Goal: Task Accomplishment & Management: Complete application form

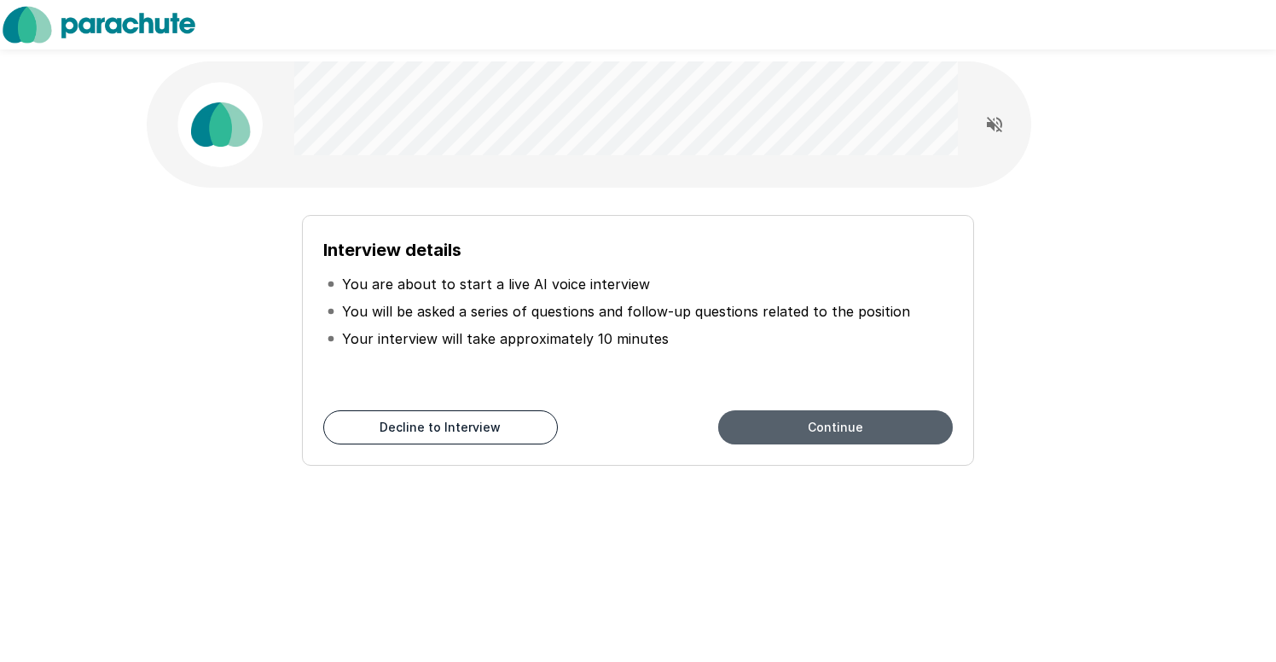
click at [844, 419] on button "Continue" at bounding box center [835, 427] width 235 height 34
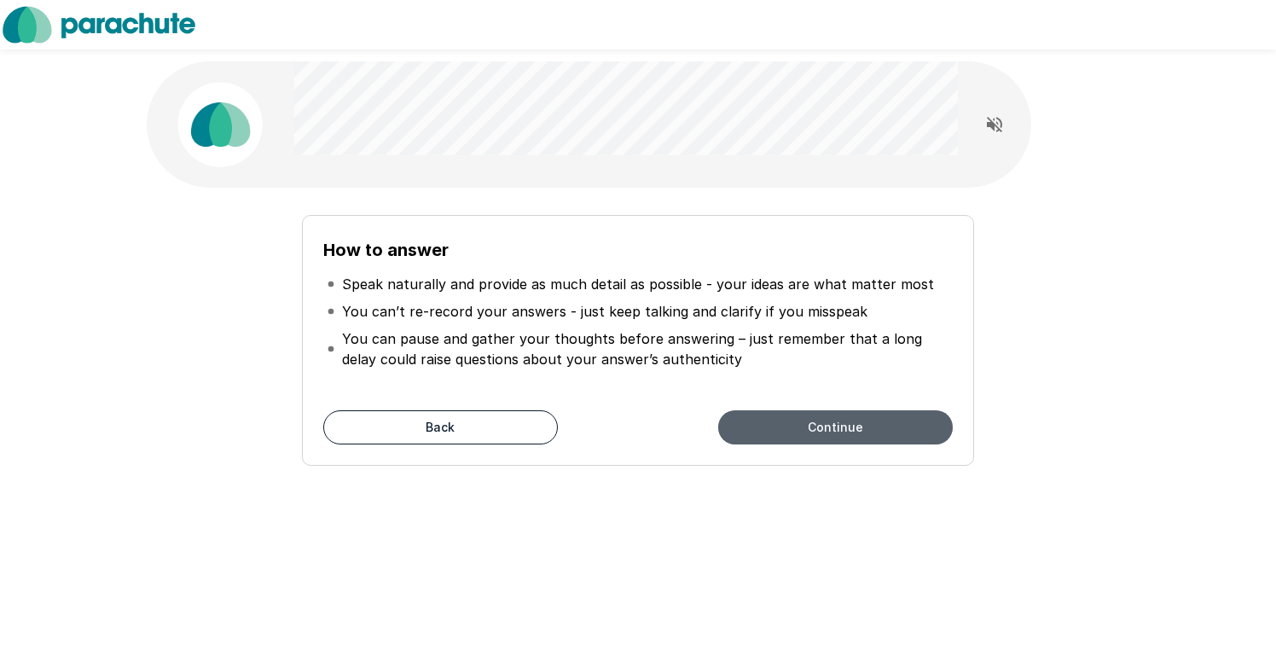
click at [776, 427] on button "Continue" at bounding box center [835, 427] width 235 height 34
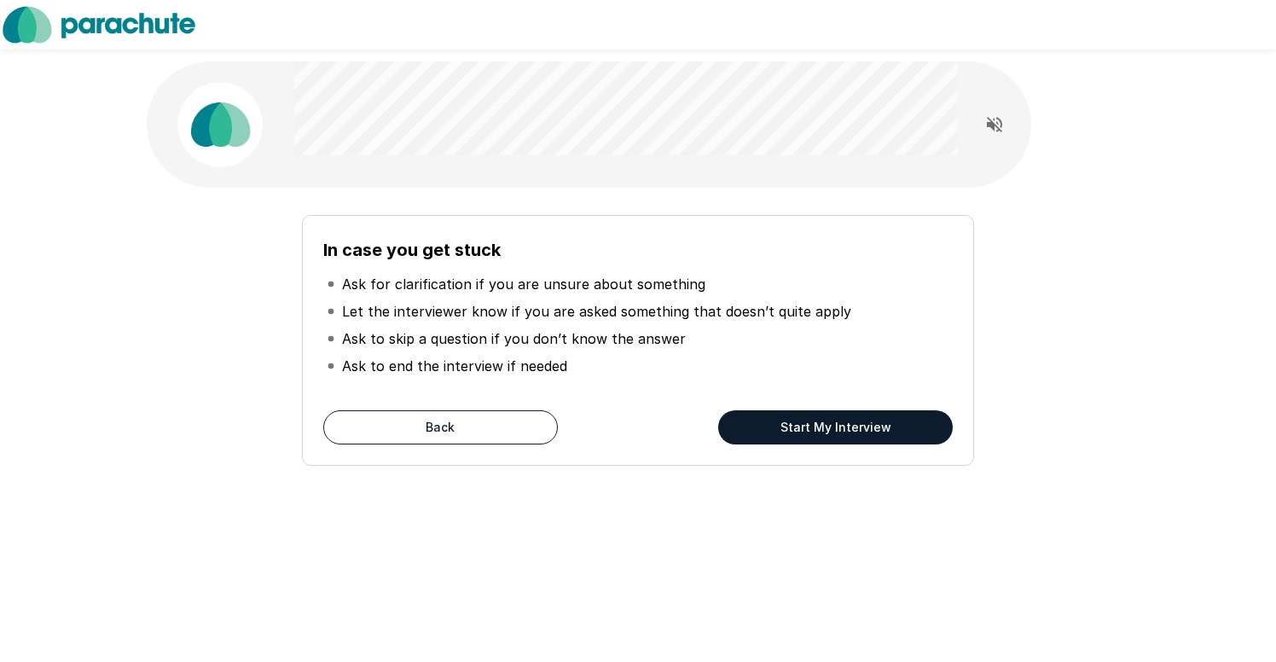
click at [776, 427] on button "Start My Interview" at bounding box center [835, 427] width 235 height 34
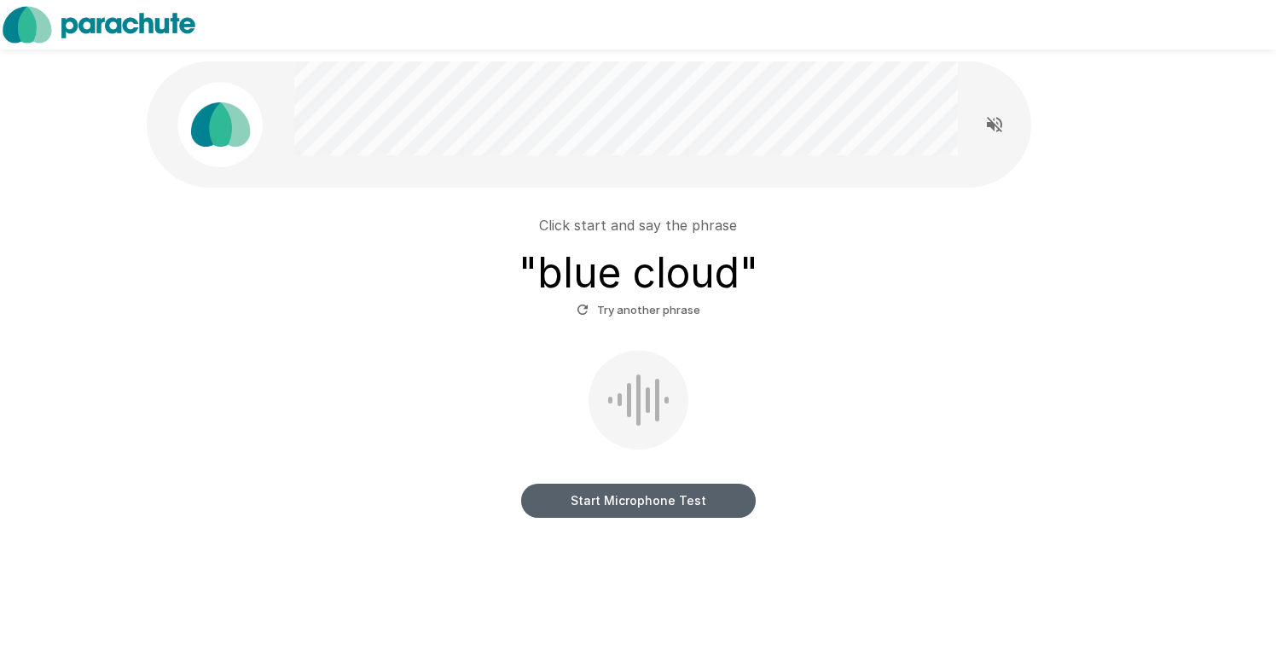
click at [625, 506] on button "Start Microphone Test" at bounding box center [638, 501] width 235 height 34
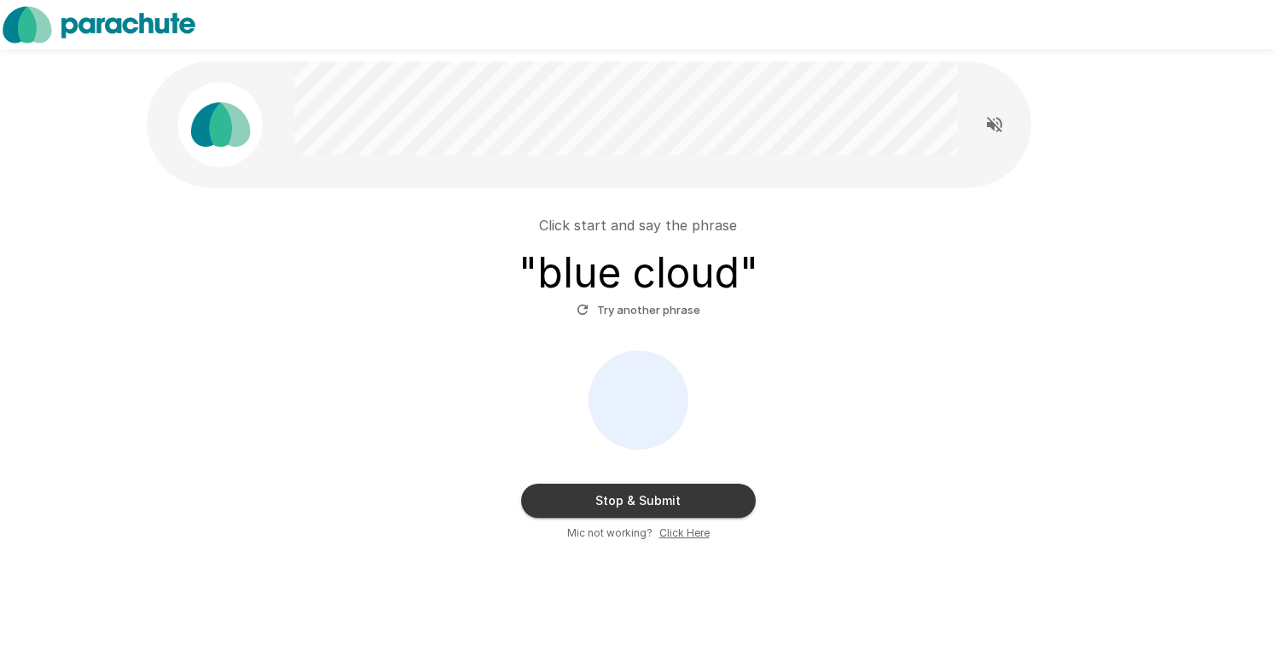
click at [625, 506] on button "Stop & Submit" at bounding box center [638, 501] width 235 height 34
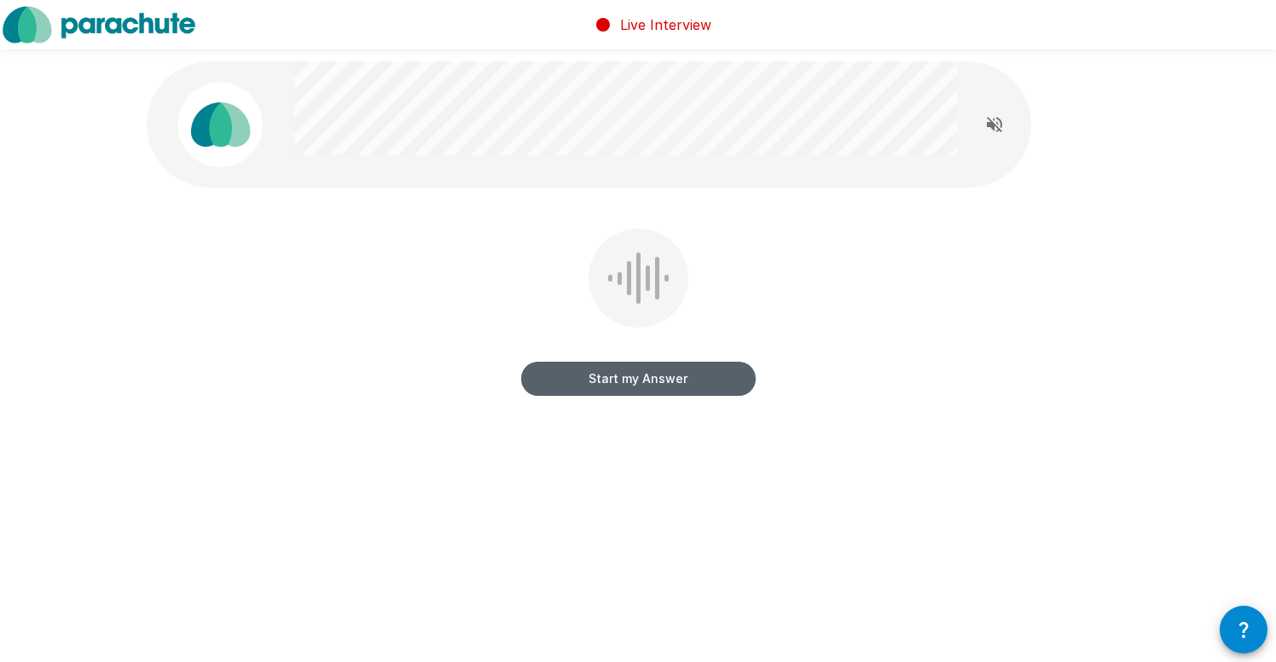
click at [652, 375] on button "Start my Answer" at bounding box center [638, 379] width 235 height 34
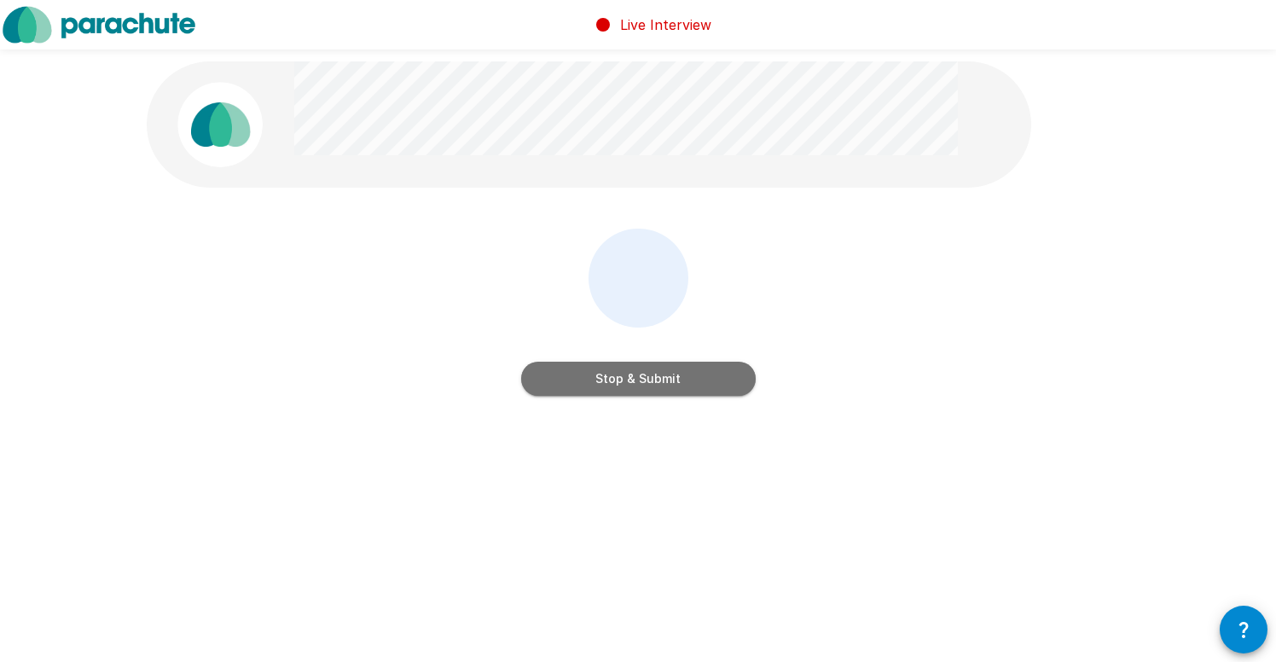
click at [652, 375] on button "Stop & Submit" at bounding box center [638, 379] width 235 height 34
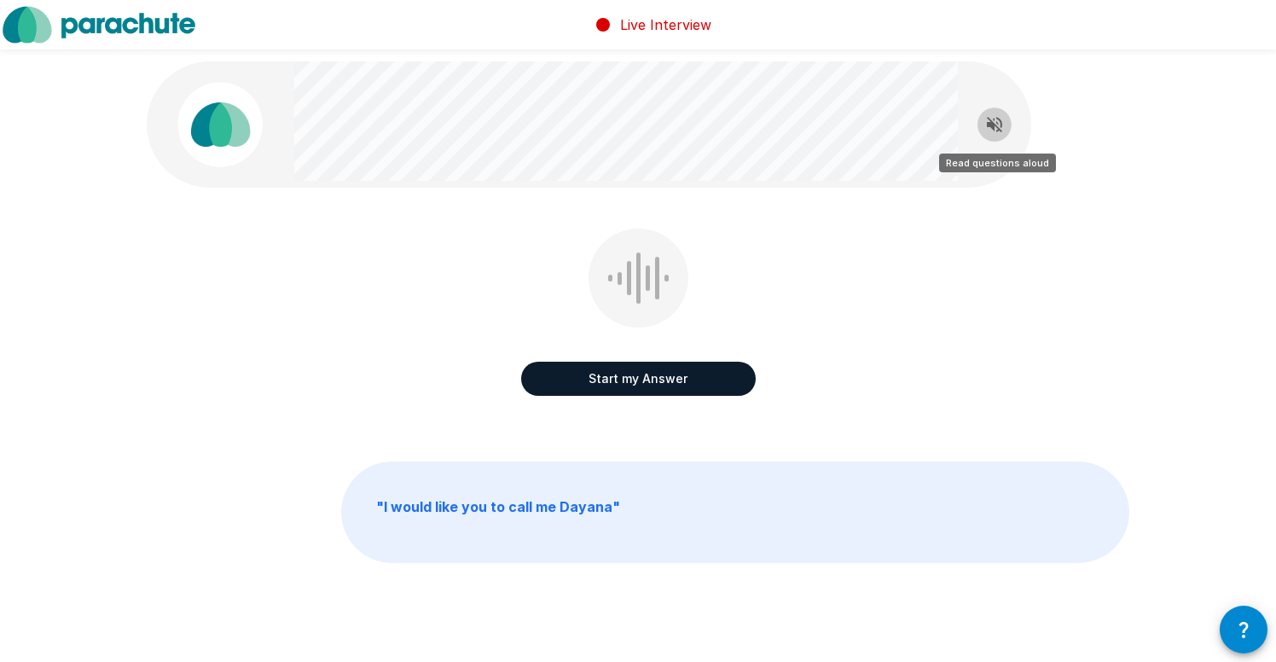
click at [992, 121] on icon "Read questions aloud" at bounding box center [995, 124] width 20 height 20
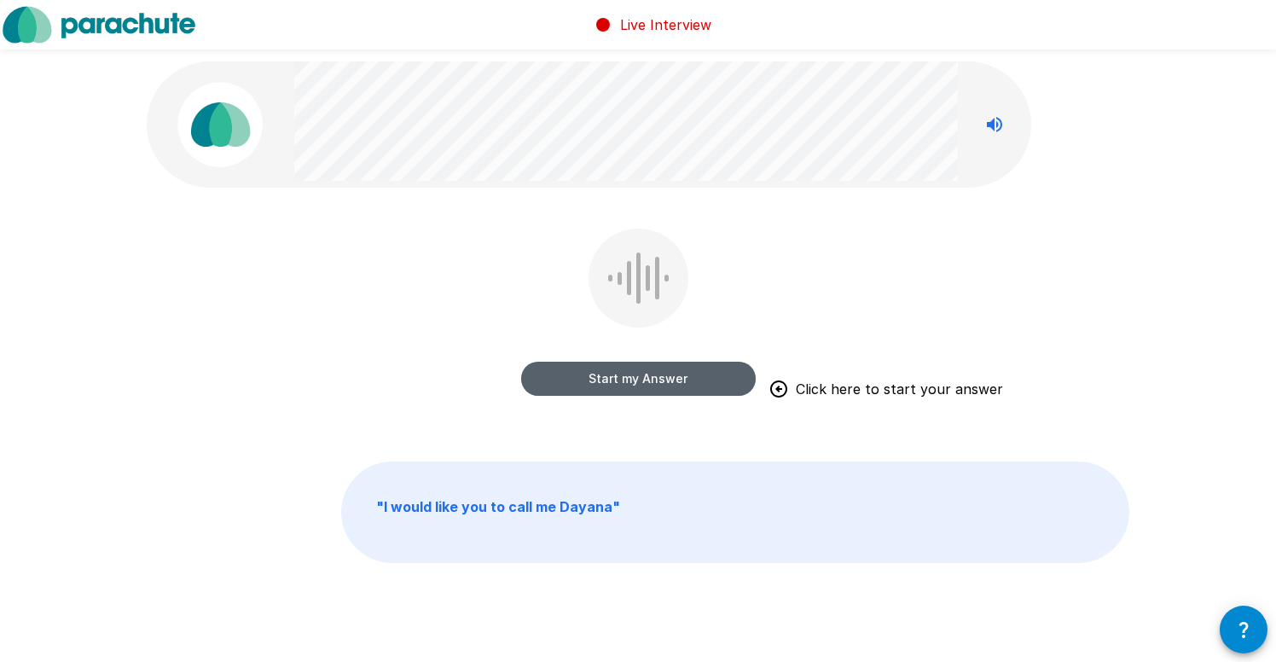
click at [638, 381] on button "Start my Answer" at bounding box center [638, 379] width 235 height 34
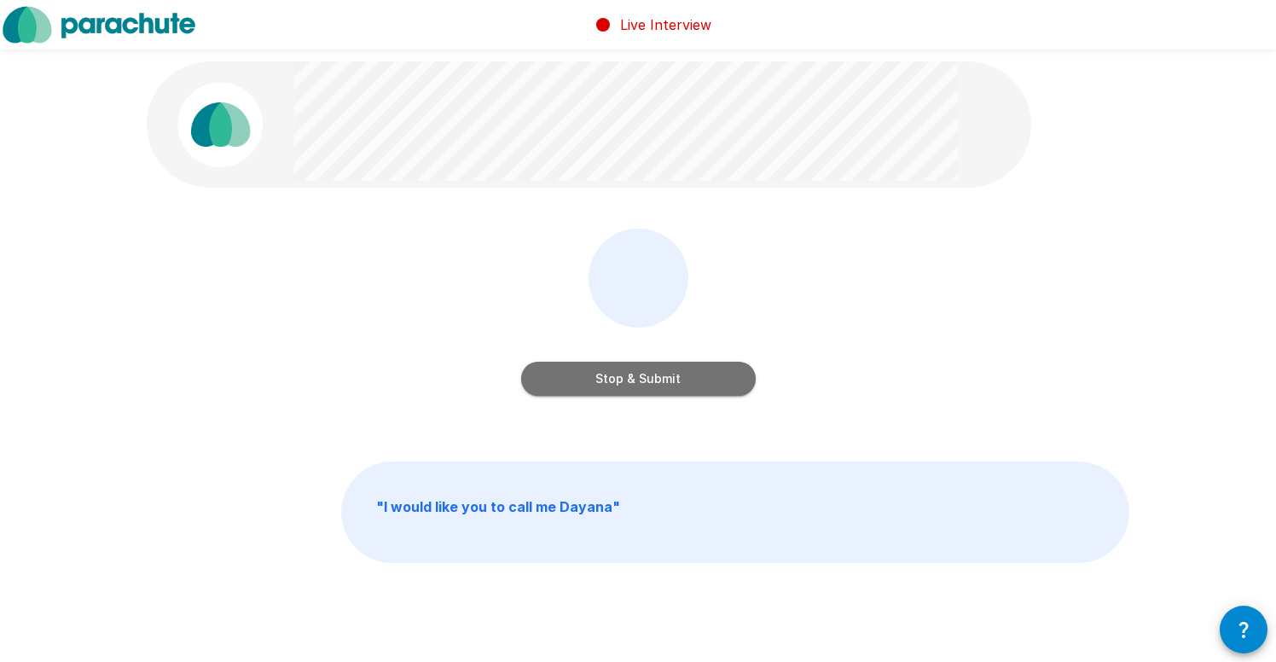
click at [638, 381] on button "Stop & Submit" at bounding box center [638, 379] width 235 height 34
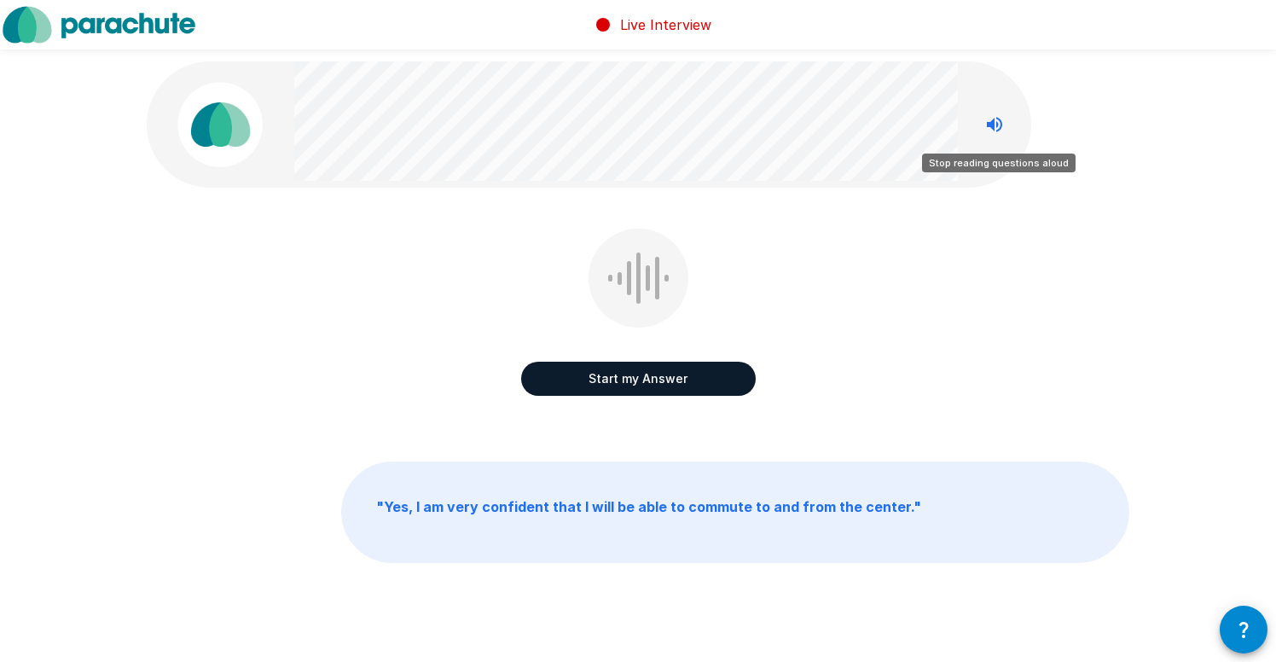
click at [989, 122] on icon "Stop reading questions aloud" at bounding box center [994, 124] width 15 height 15
click at [989, 122] on icon "Read questions aloud" at bounding box center [994, 124] width 15 height 15
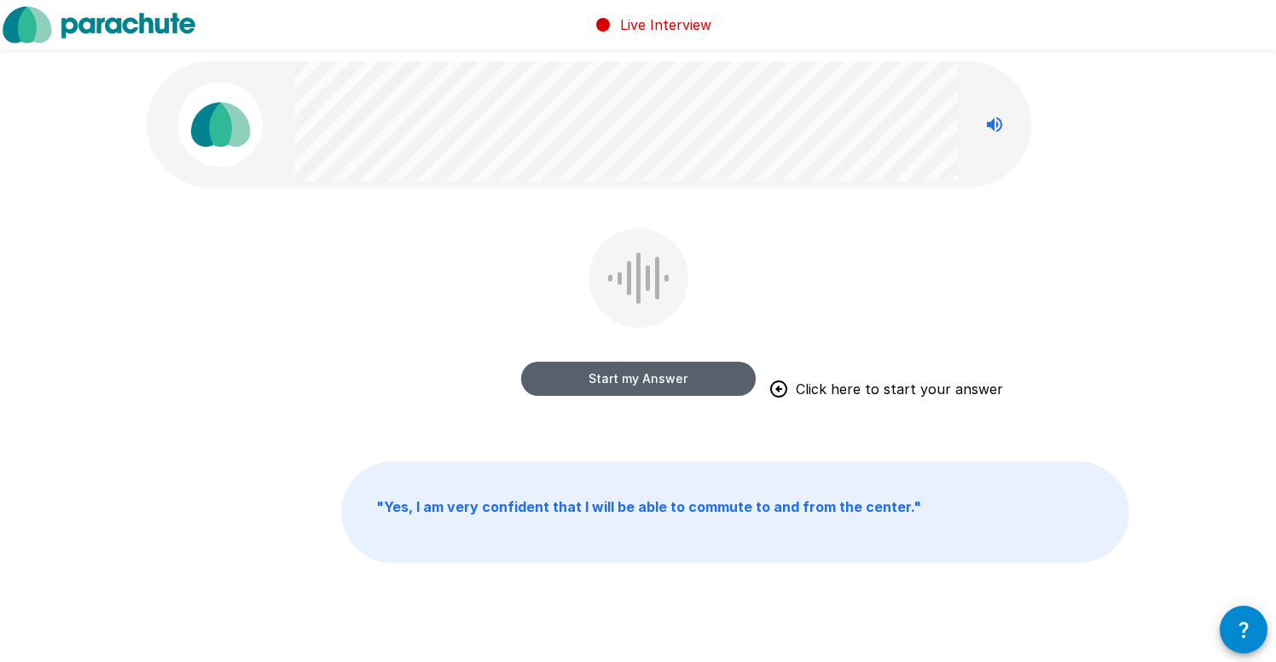
click at [648, 378] on button "Start my Answer" at bounding box center [638, 379] width 235 height 34
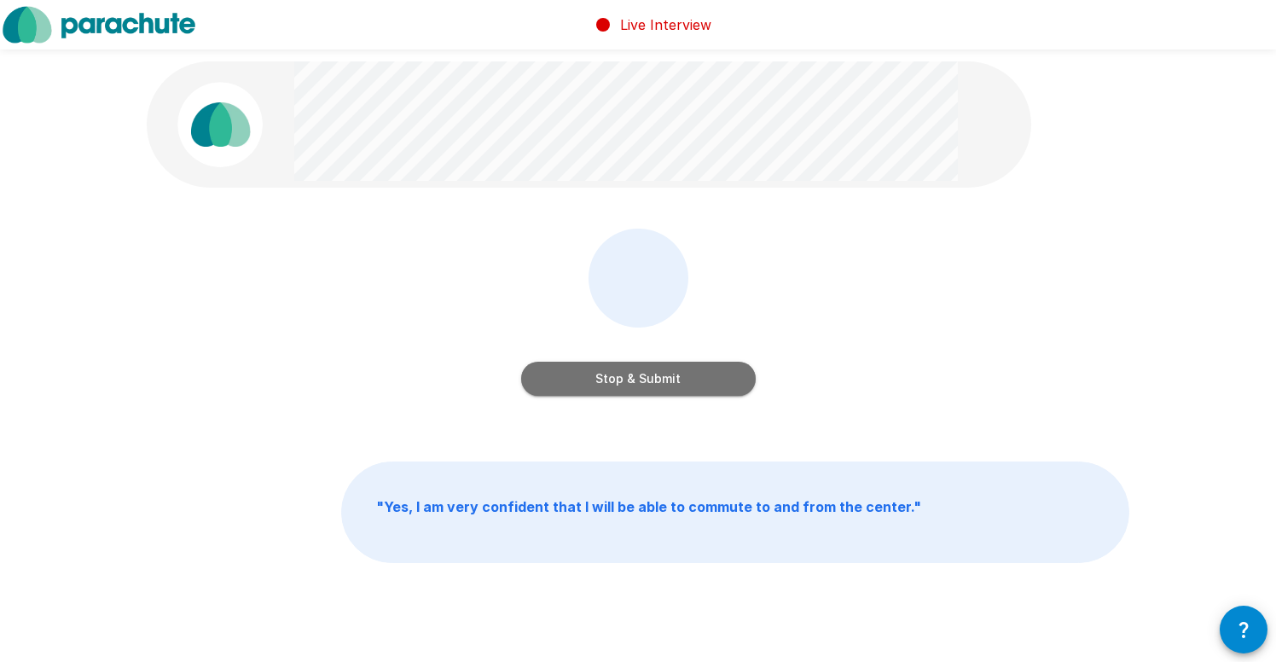
click at [648, 378] on button "Stop & Submit" at bounding box center [638, 379] width 235 height 34
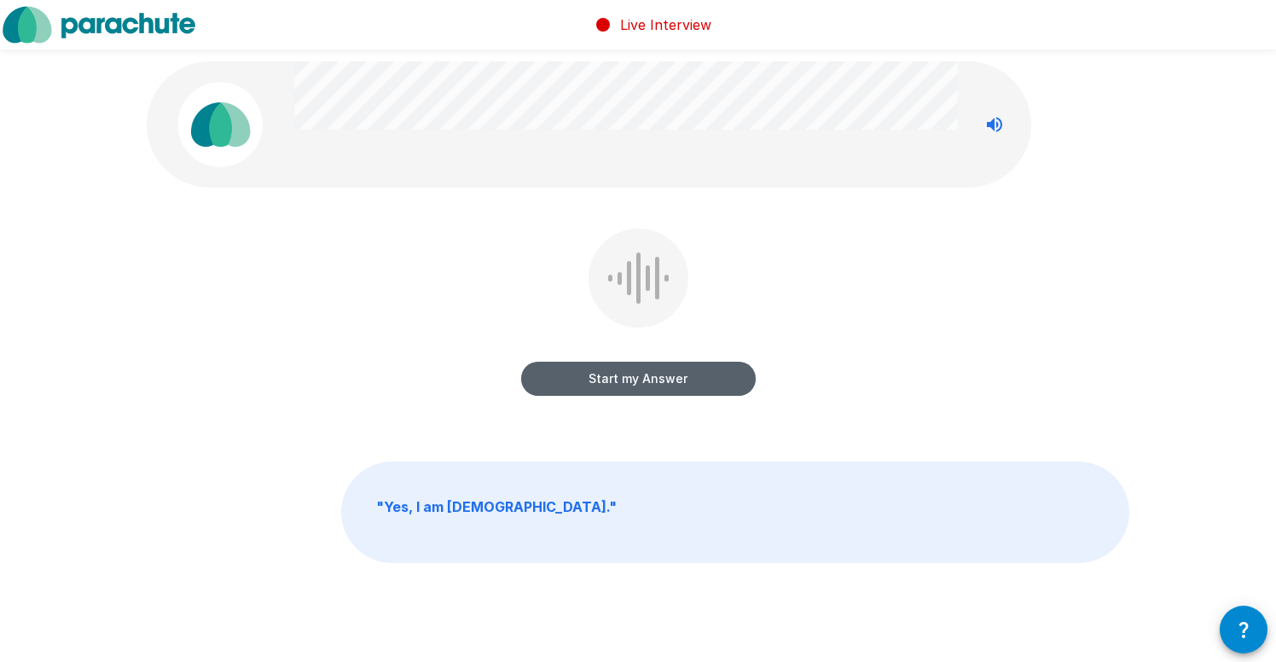
click at [654, 375] on button "Start my Answer" at bounding box center [638, 379] width 235 height 34
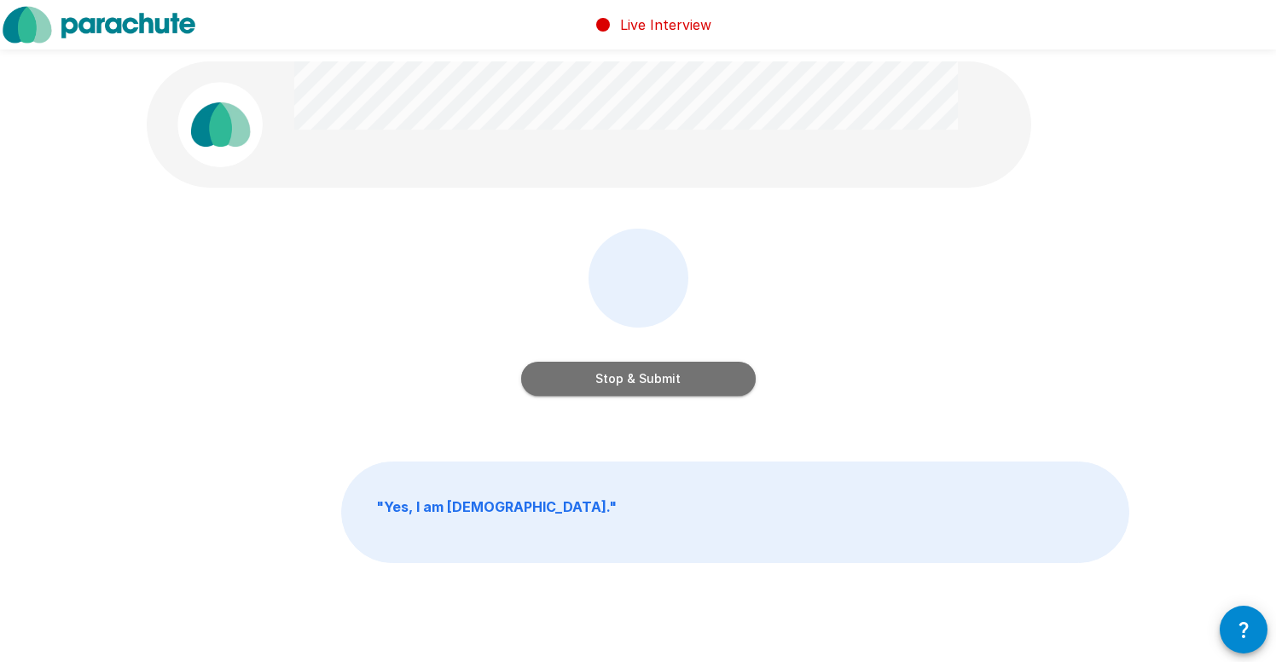
click at [654, 375] on button "Stop & Submit" at bounding box center [638, 379] width 235 height 34
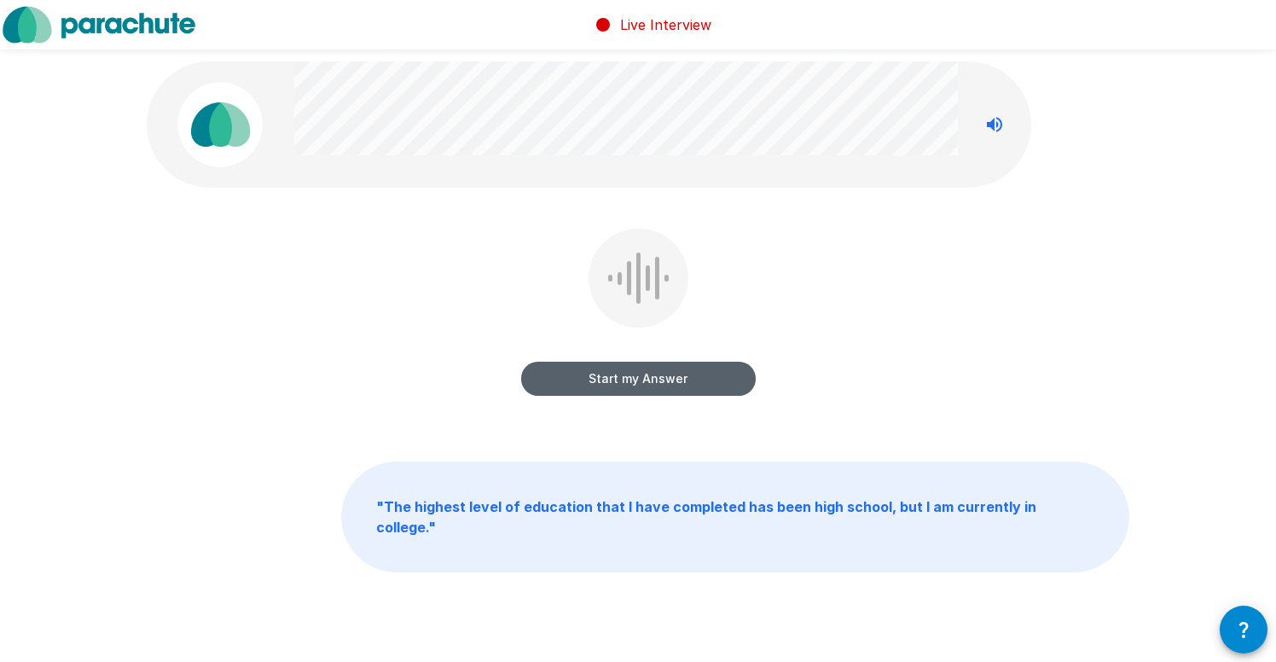
click at [642, 376] on button "Start my Answer" at bounding box center [638, 379] width 235 height 34
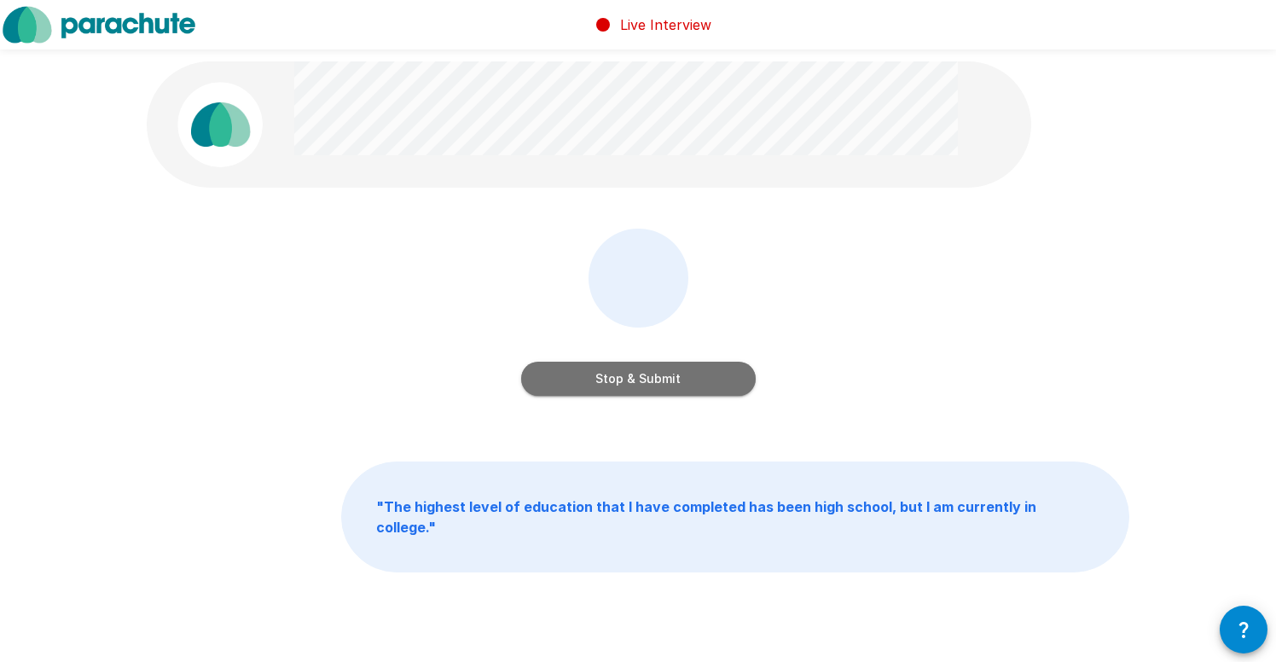
click at [642, 376] on button "Stop & Submit" at bounding box center [638, 379] width 235 height 34
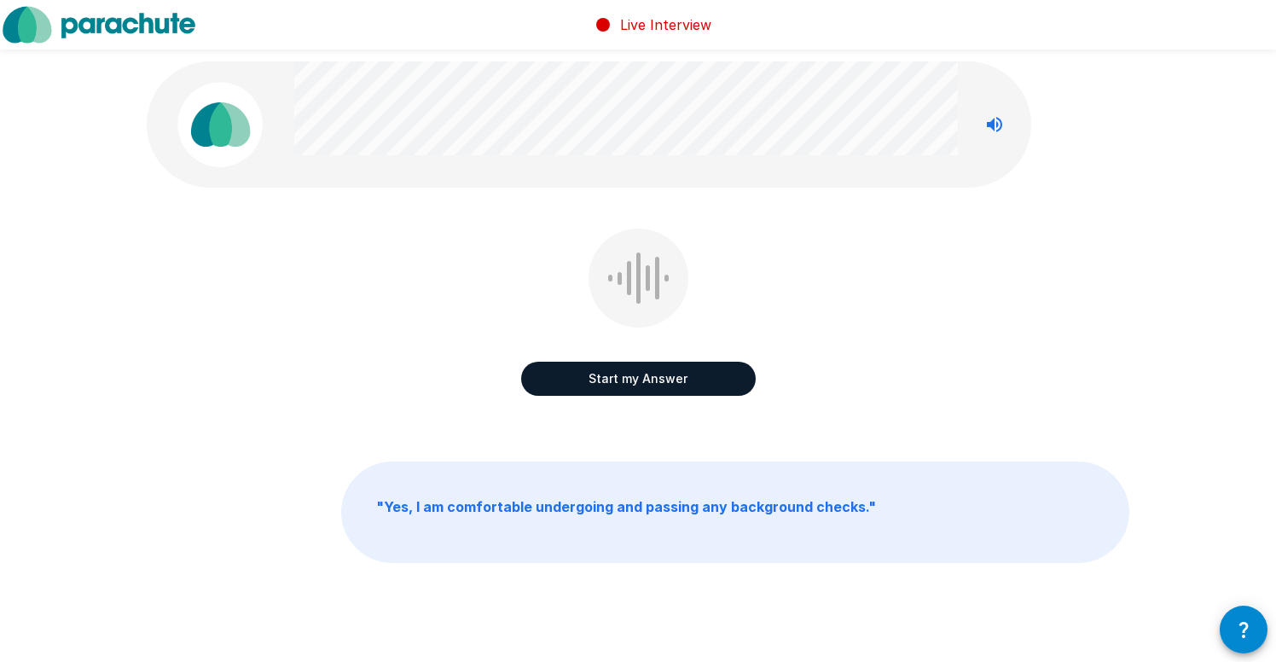
click at [631, 375] on button "Start my Answer" at bounding box center [638, 379] width 235 height 34
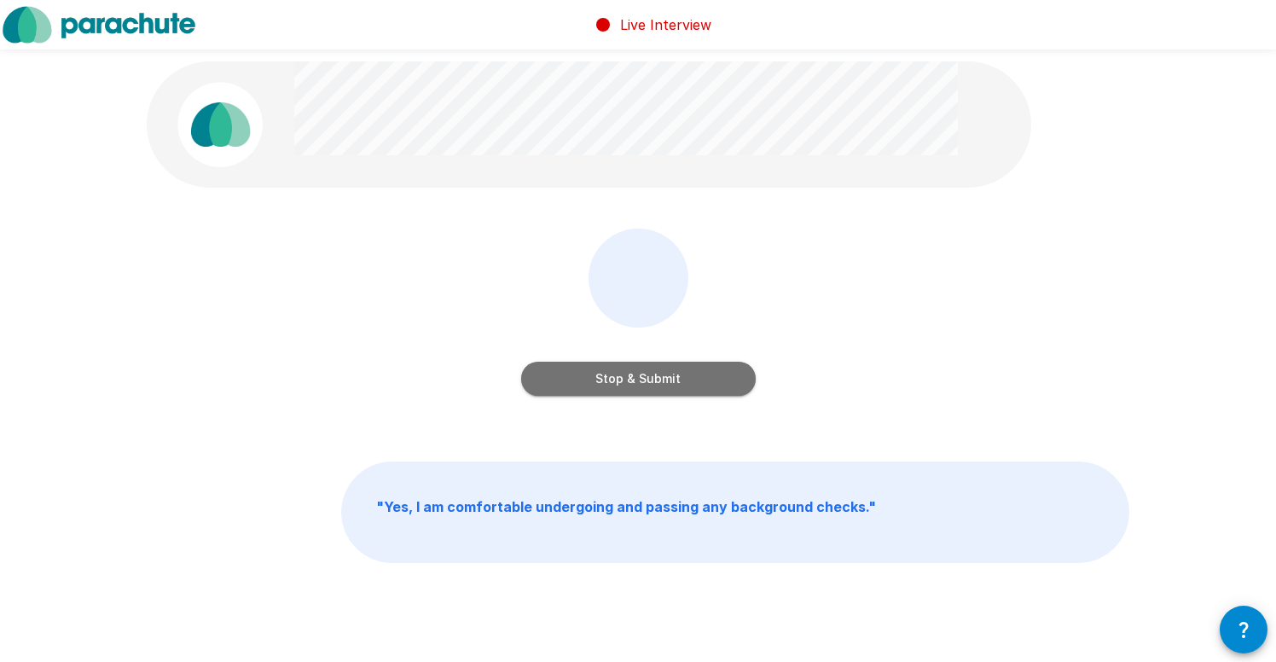
click at [631, 375] on button "Stop & Submit" at bounding box center [638, 379] width 235 height 34
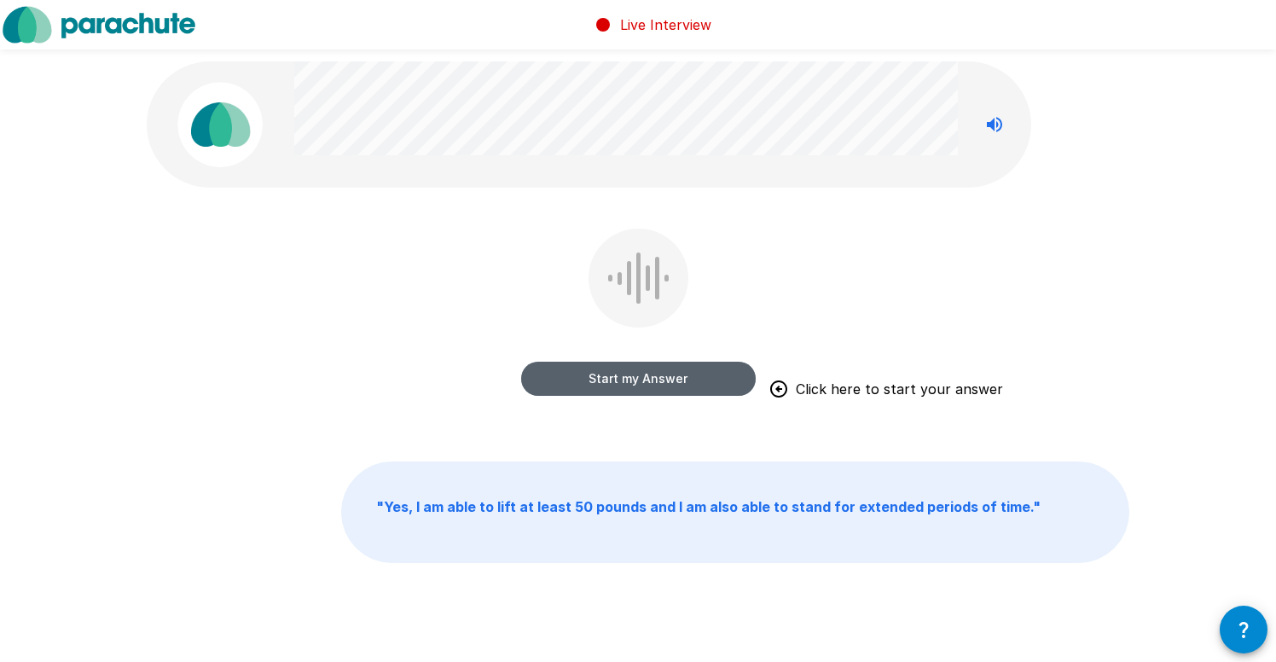
click at [636, 375] on button "Start my Answer" at bounding box center [638, 379] width 235 height 34
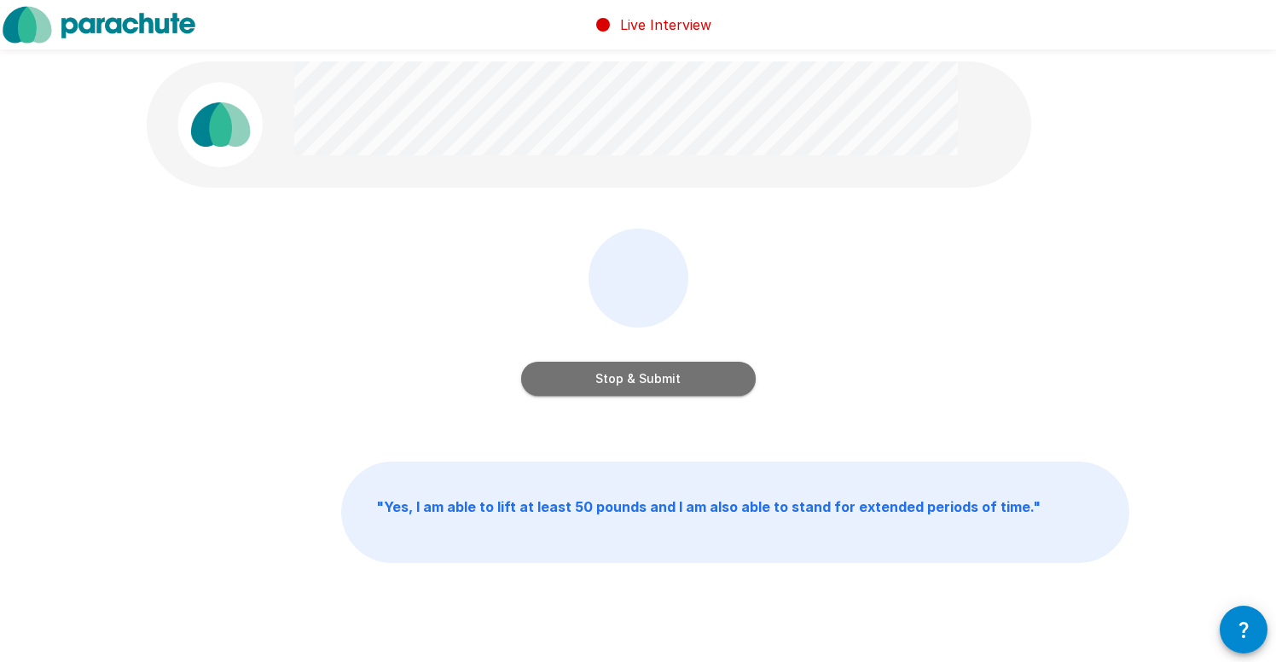
click at [636, 375] on button "Stop & Submit" at bounding box center [638, 379] width 235 height 34
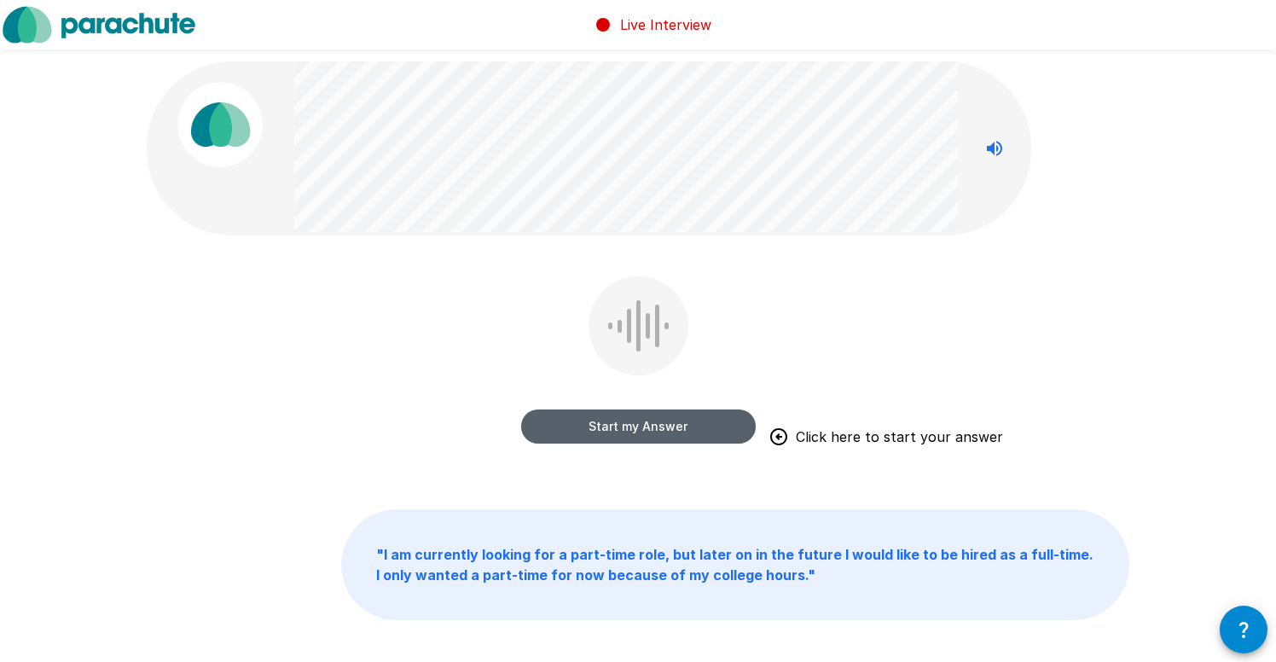
click at [619, 421] on button "Start my Answer" at bounding box center [638, 427] width 235 height 34
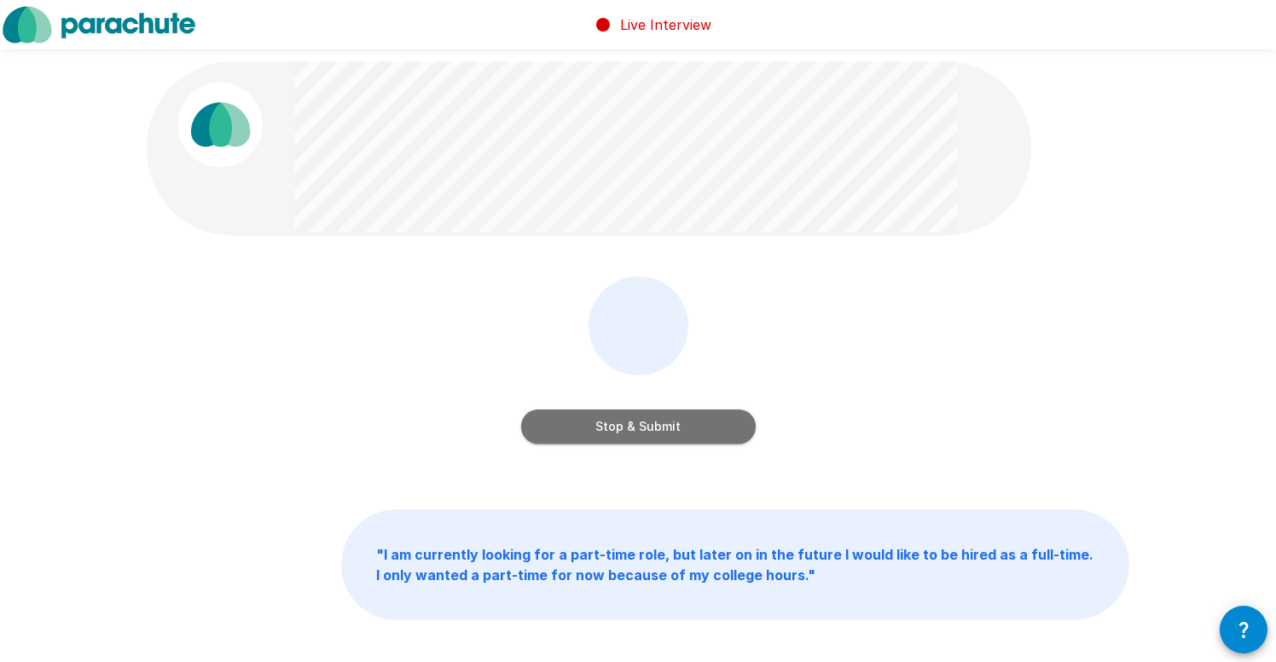
click at [619, 421] on button "Stop & Submit" at bounding box center [638, 427] width 235 height 34
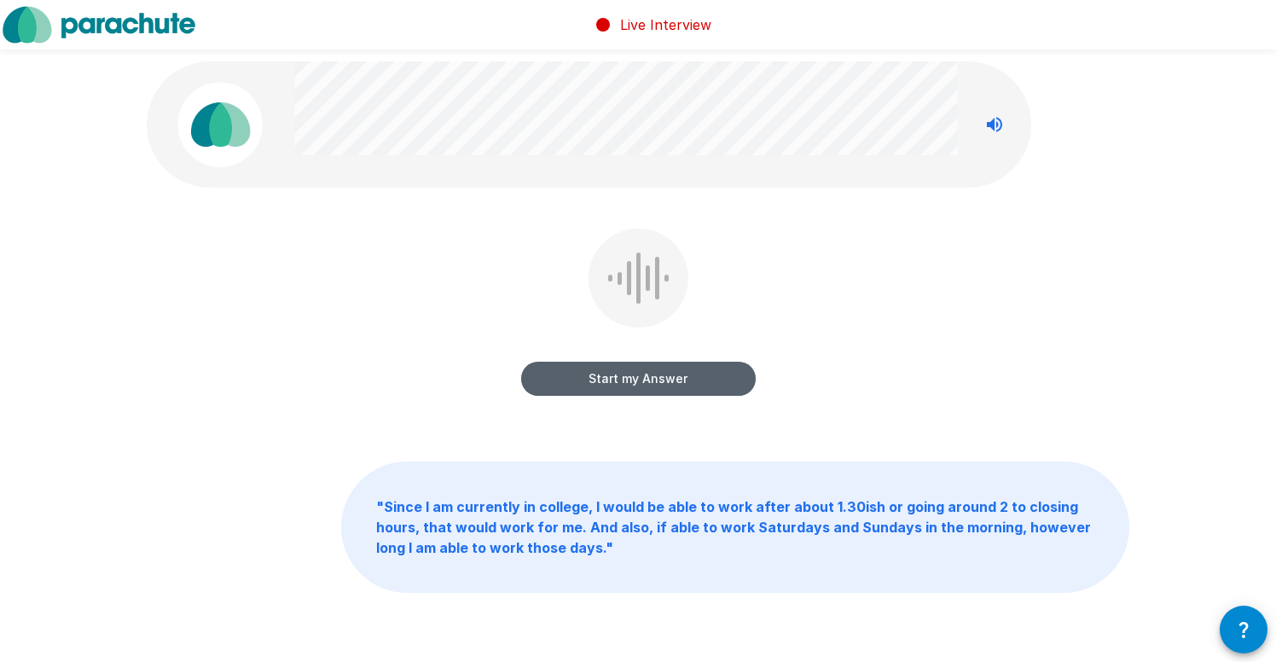
click at [619, 382] on button "Start my Answer" at bounding box center [638, 379] width 235 height 34
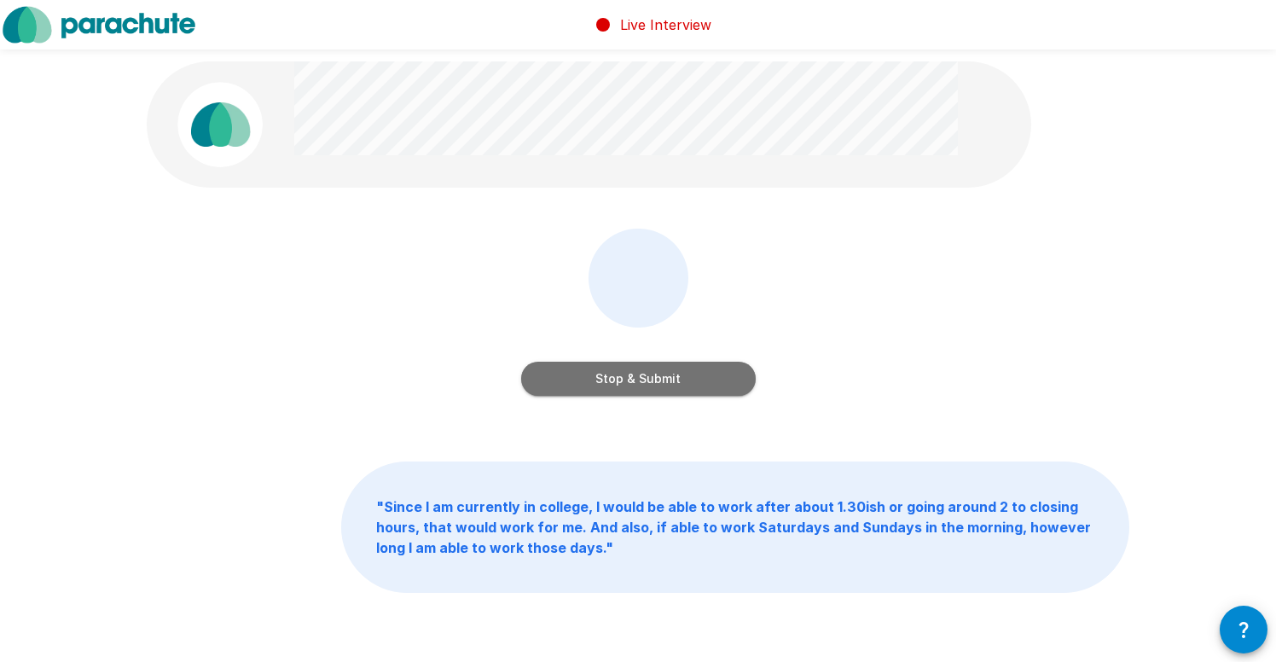
click at [619, 382] on button "Stop & Submit" at bounding box center [638, 379] width 235 height 34
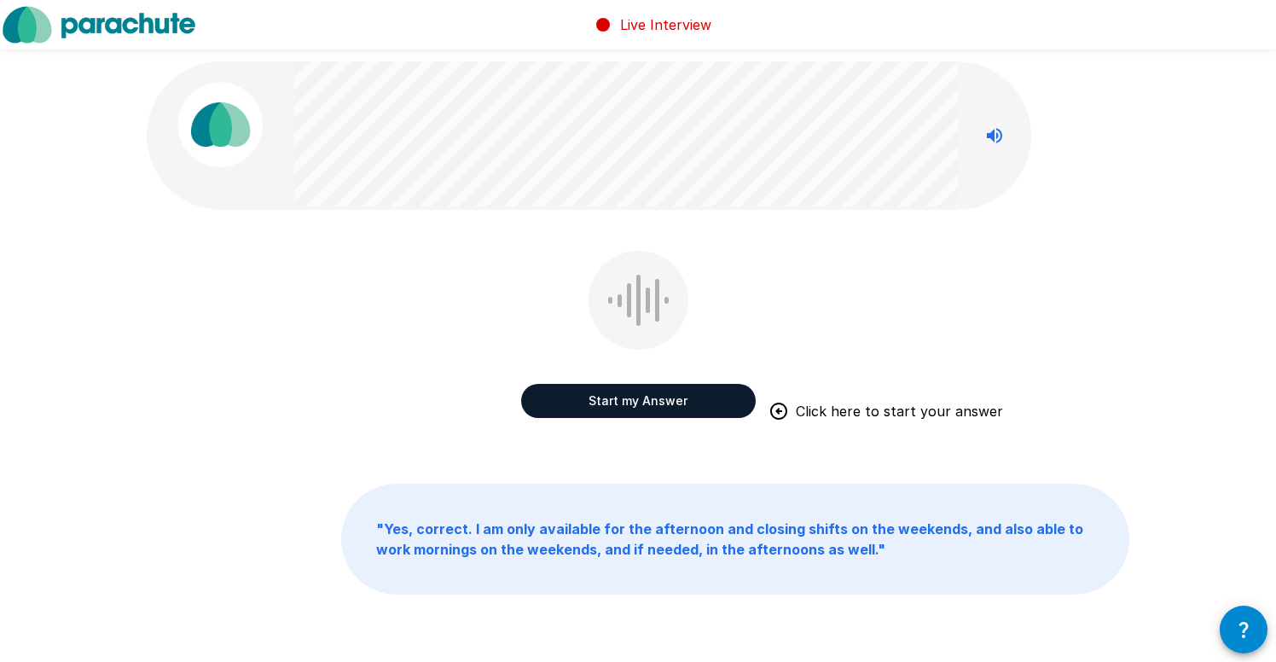
click at [627, 400] on button "Start my Answer" at bounding box center [638, 401] width 235 height 34
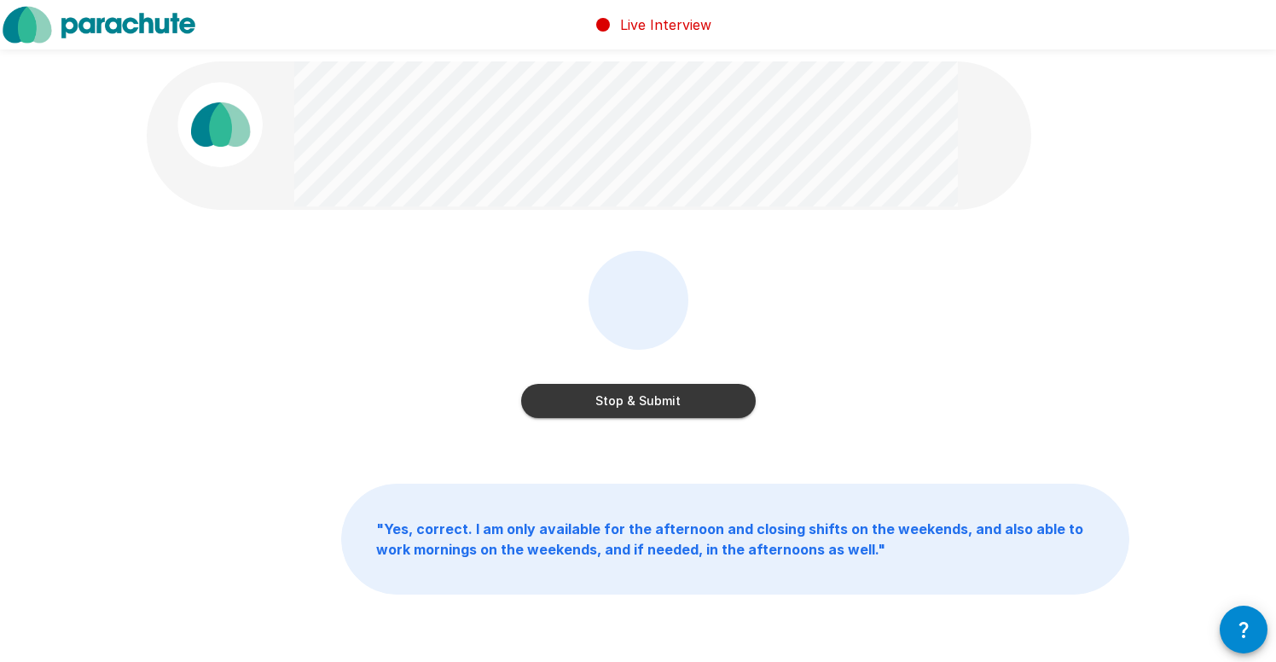
click at [627, 400] on button "Stop & Submit" at bounding box center [638, 401] width 235 height 34
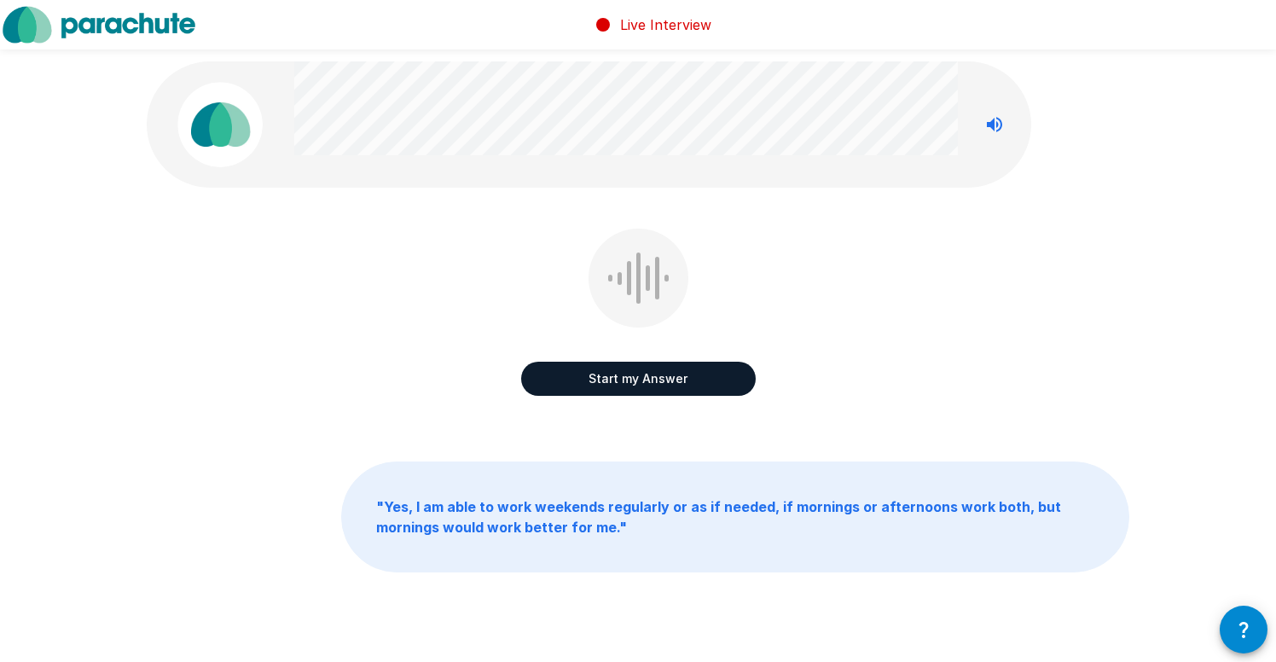
click at [621, 375] on button "Start my Answer" at bounding box center [638, 379] width 235 height 34
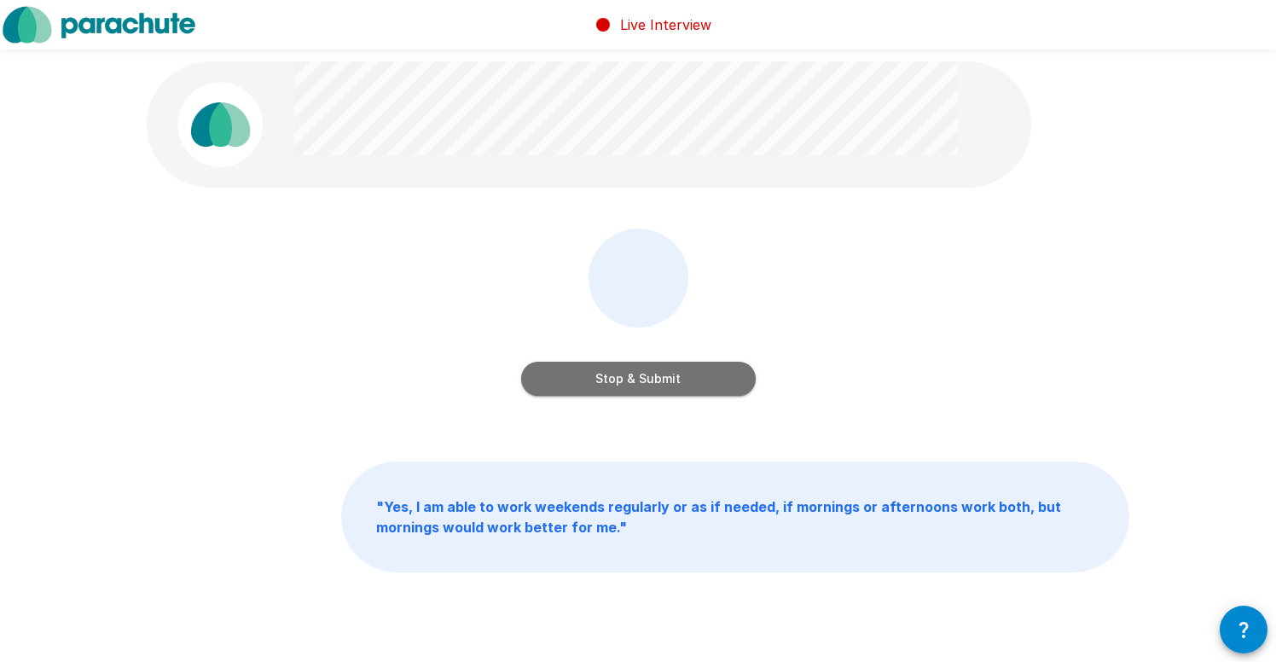
click at [621, 375] on button "Stop & Submit" at bounding box center [638, 379] width 235 height 34
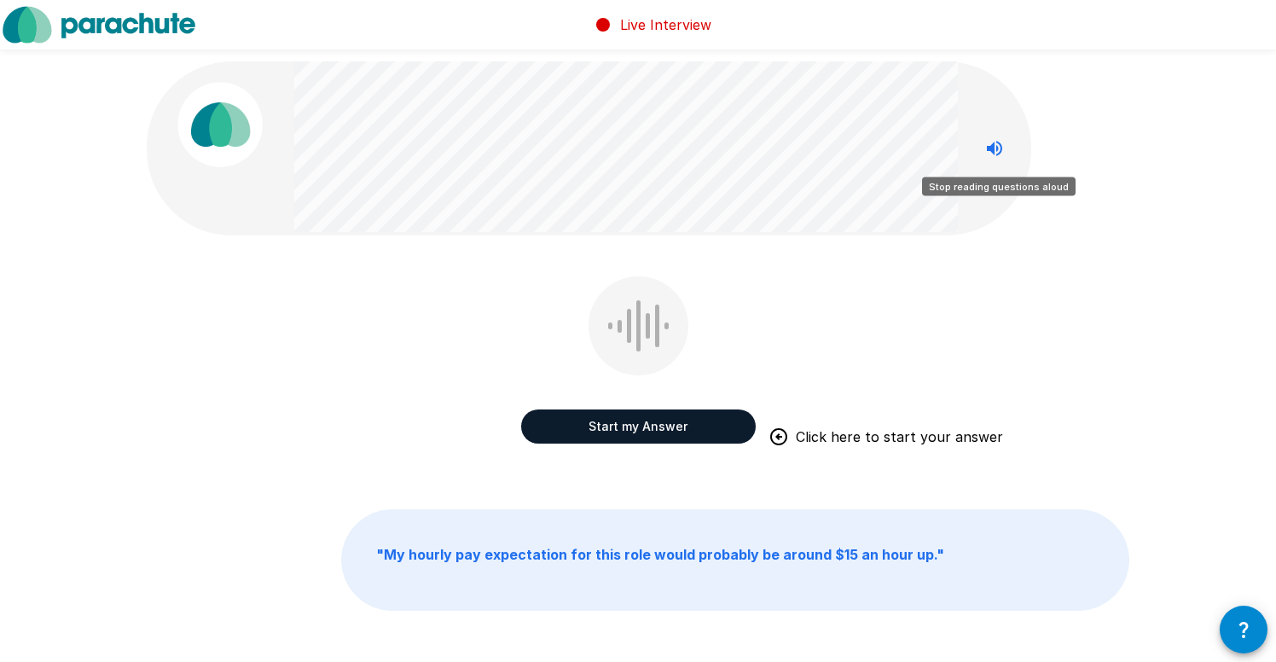
click at [989, 147] on icon "Stop reading questions aloud" at bounding box center [994, 148] width 15 height 15
click at [989, 147] on icon "Read questions aloud" at bounding box center [994, 148] width 15 height 15
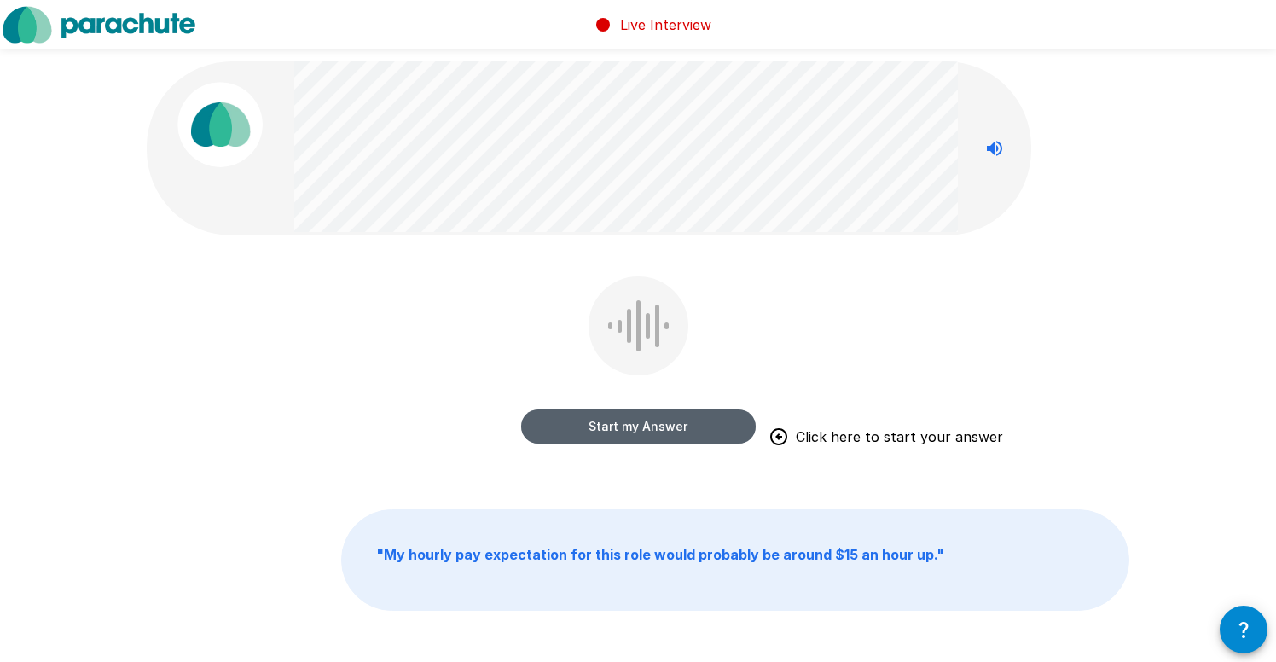
click at [660, 422] on button "Start my Answer" at bounding box center [638, 427] width 235 height 34
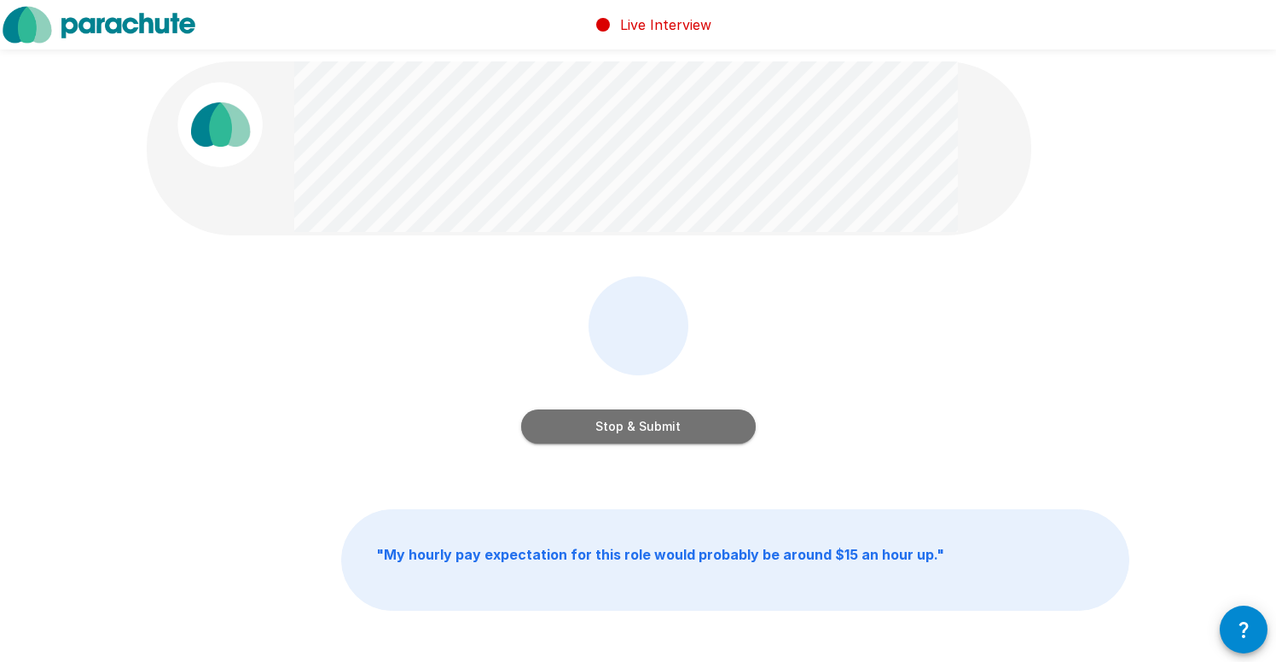
click at [647, 410] on button "Stop & Submit" at bounding box center [638, 427] width 235 height 34
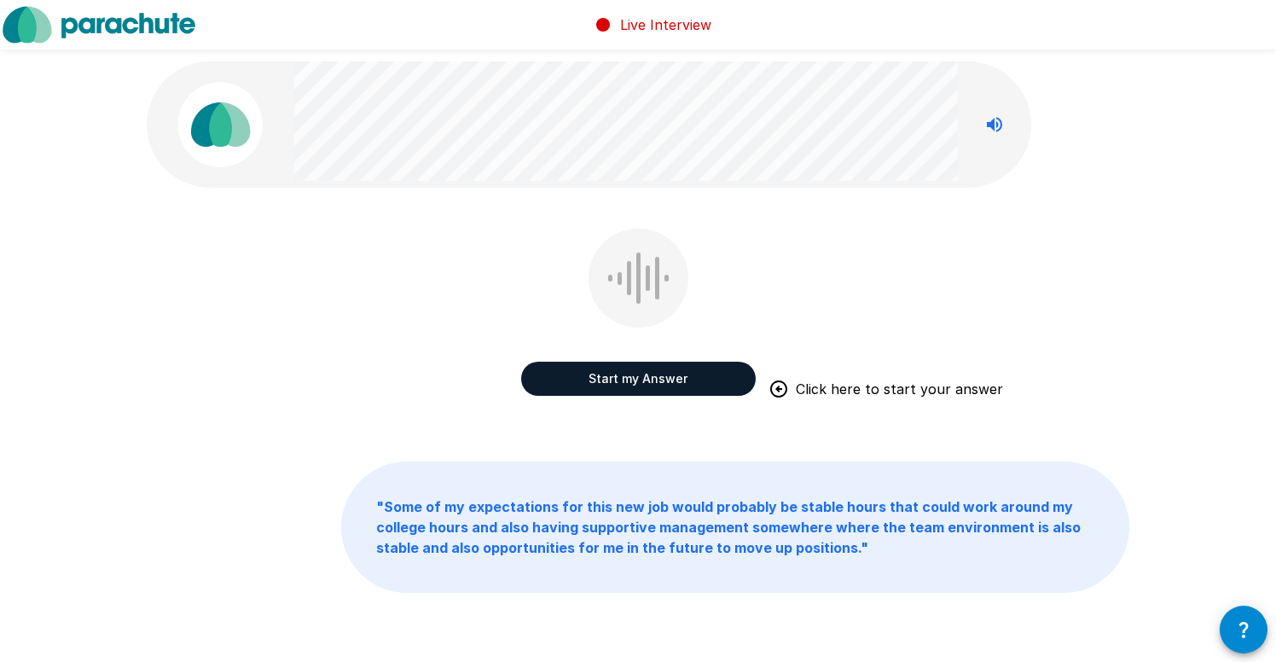
click at [644, 375] on button "Start my Answer" at bounding box center [638, 379] width 235 height 34
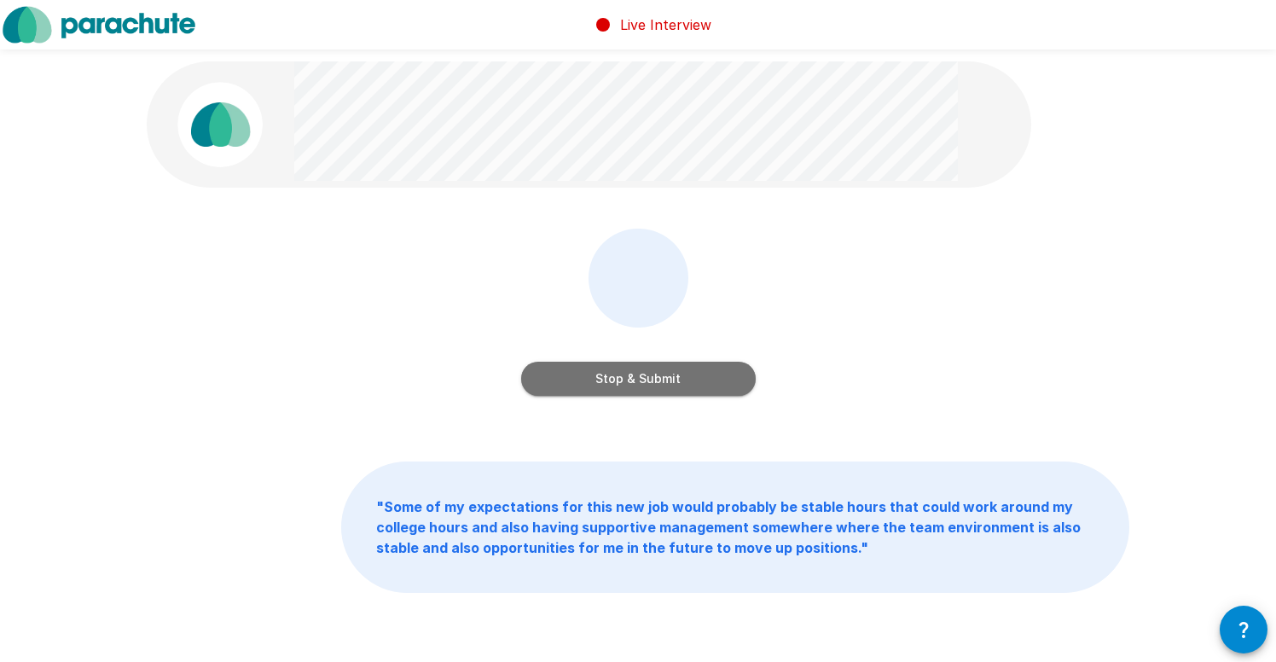
click at [644, 375] on button "Stop & Submit" at bounding box center [638, 379] width 235 height 34
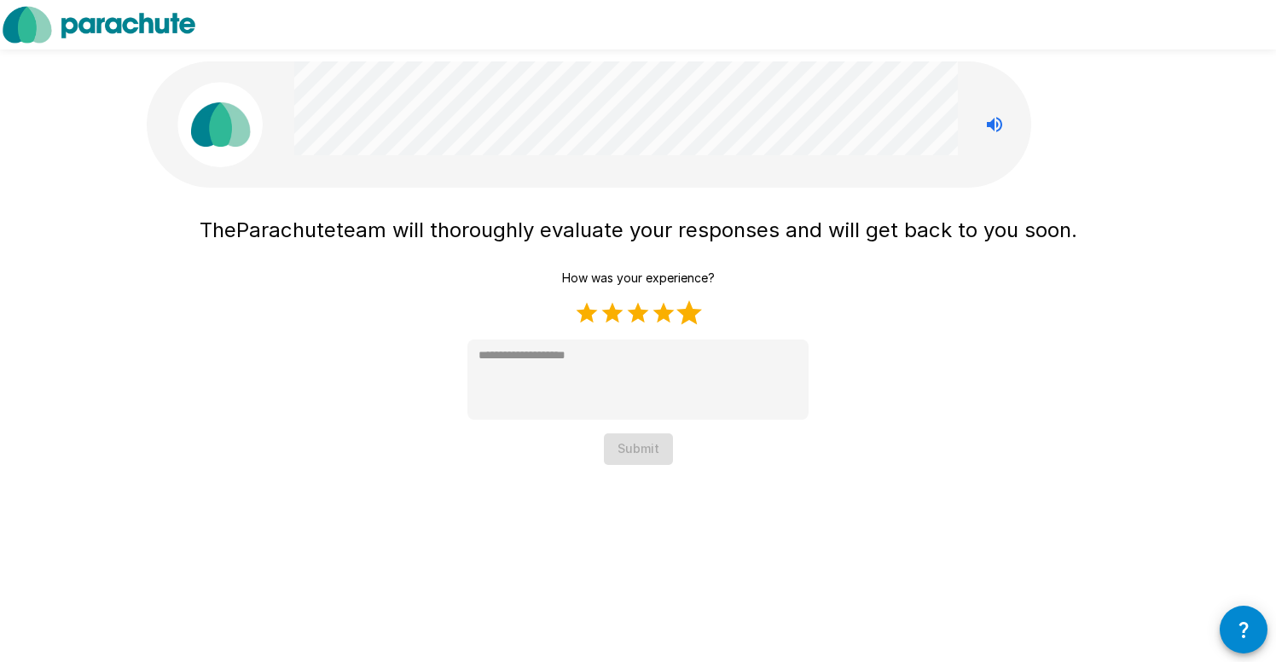
click at [690, 306] on label "5 Stars" at bounding box center [690, 313] width 26 height 26
type textarea "*"
click at [632, 454] on button "Submit" at bounding box center [638, 449] width 69 height 32
